Goal: Task Accomplishment & Management: Use online tool/utility

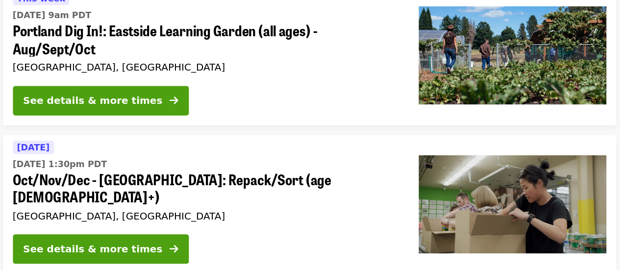
scroll to position [84, 0]
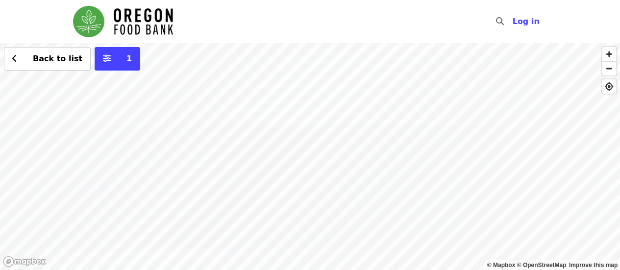
click at [300, 125] on div "Back to list 1" at bounding box center [310, 156] width 620 height 227
click at [493, 139] on div "Back to list 1" at bounding box center [310, 156] width 620 height 227
click at [490, 133] on div "Back to list 1" at bounding box center [310, 156] width 620 height 227
click at [388, 105] on div "Back to list 1" at bounding box center [310, 156] width 620 height 227
click at [365, 231] on div "Back to list 1" at bounding box center [310, 156] width 620 height 227
